Goal: Book appointment/travel/reservation

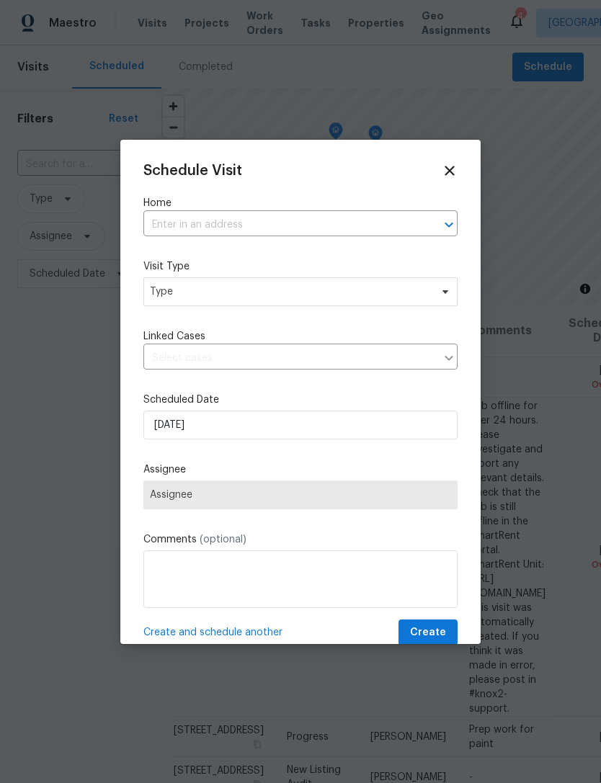
click at [265, 231] on input "text" at bounding box center [280, 225] width 274 height 22
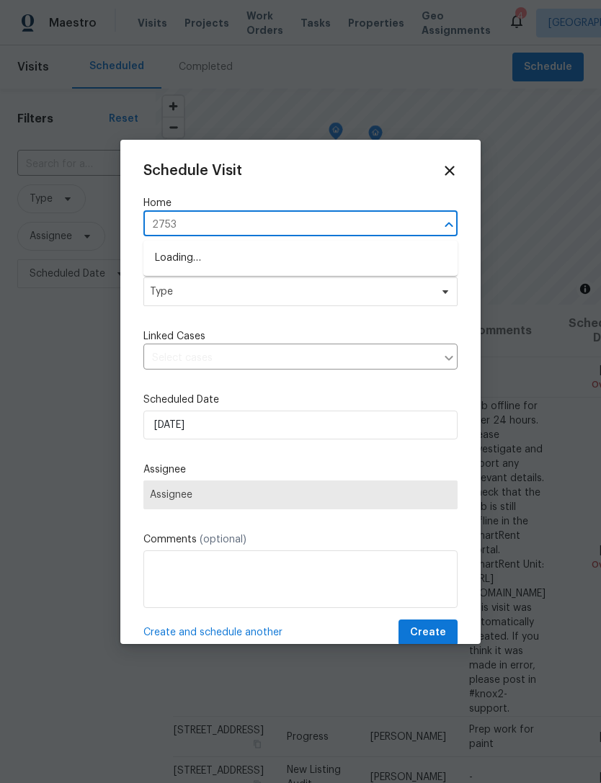
type input "2753"
click at [215, 283] on li "[STREET_ADDRESS][PERSON_NAME]" at bounding box center [300, 282] width 314 height 24
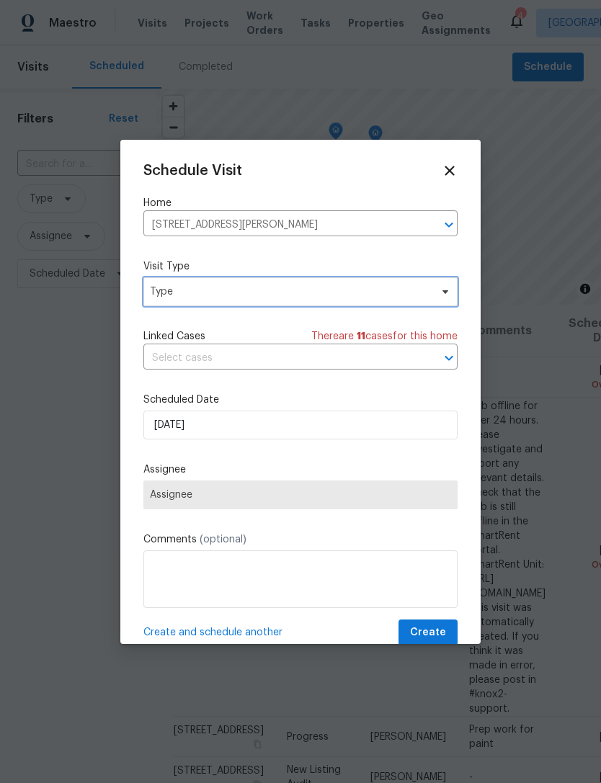
click at [243, 285] on span "Type" at bounding box center [290, 292] width 280 height 14
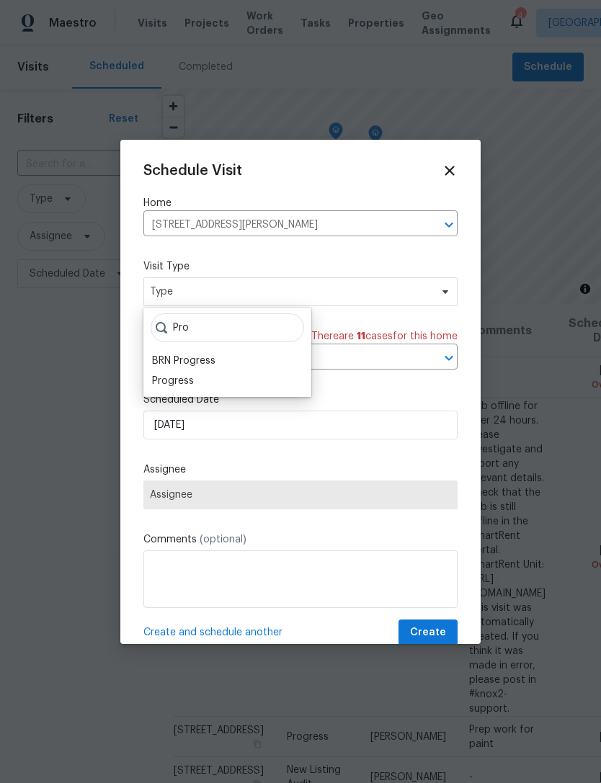
type input "Pro"
click at [169, 384] on div "Progress" at bounding box center [173, 381] width 42 height 14
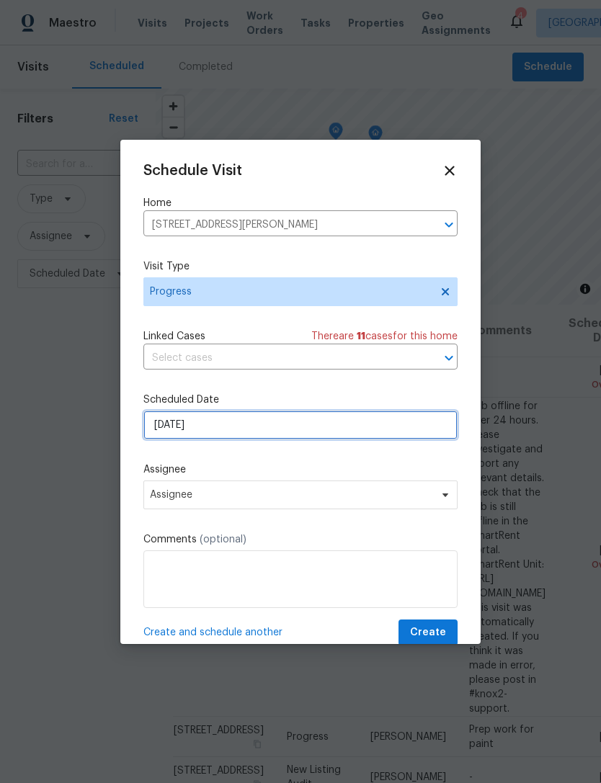
click at [259, 427] on input "9/17/2025" at bounding box center [300, 425] width 314 height 29
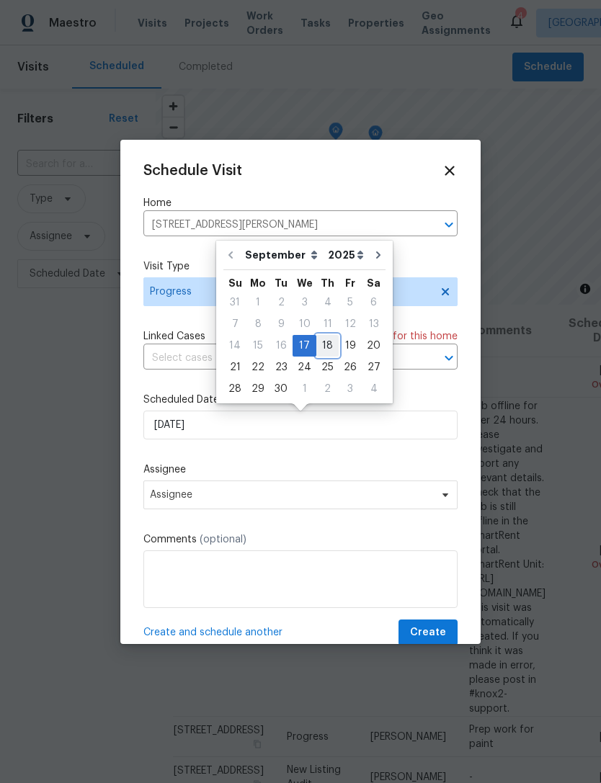
click at [316, 347] on div "18" at bounding box center [327, 346] width 22 height 20
type input "9/18/2025"
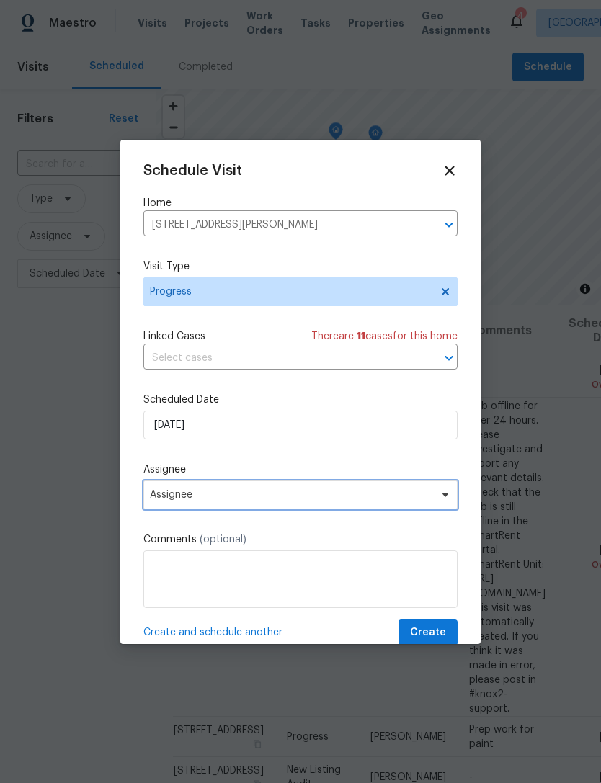
click at [285, 501] on span "Assignee" at bounding box center [291, 495] width 282 height 12
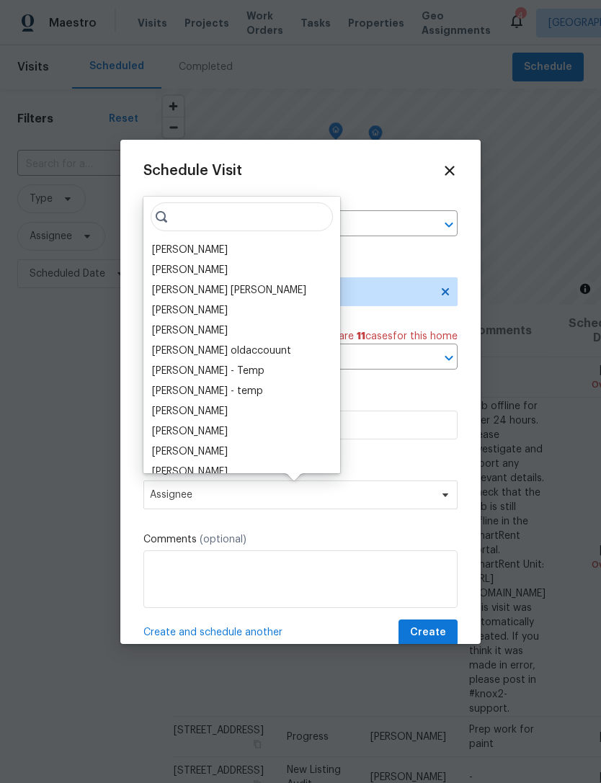
click at [194, 256] on div "[PERSON_NAME]" at bounding box center [190, 250] width 76 height 14
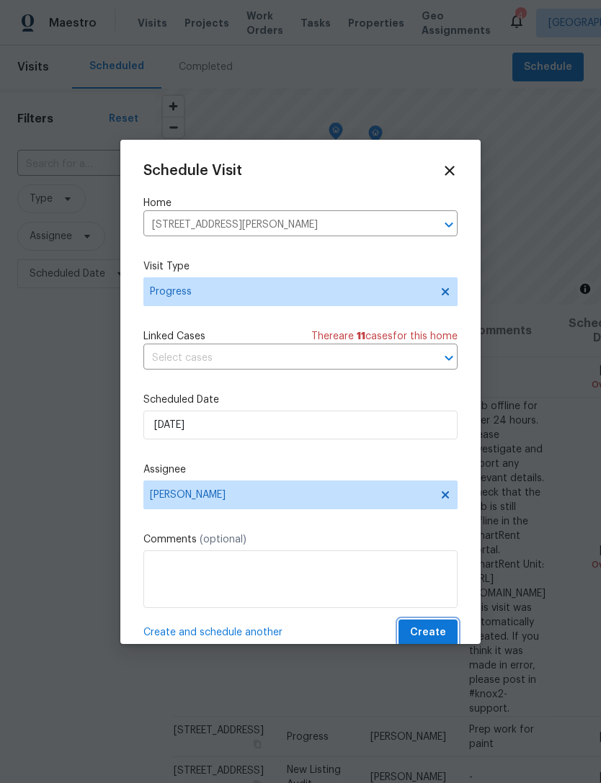
click at [430, 629] on span "Create" at bounding box center [428, 633] width 36 height 18
